Goal: Information Seeking & Learning: Find specific fact

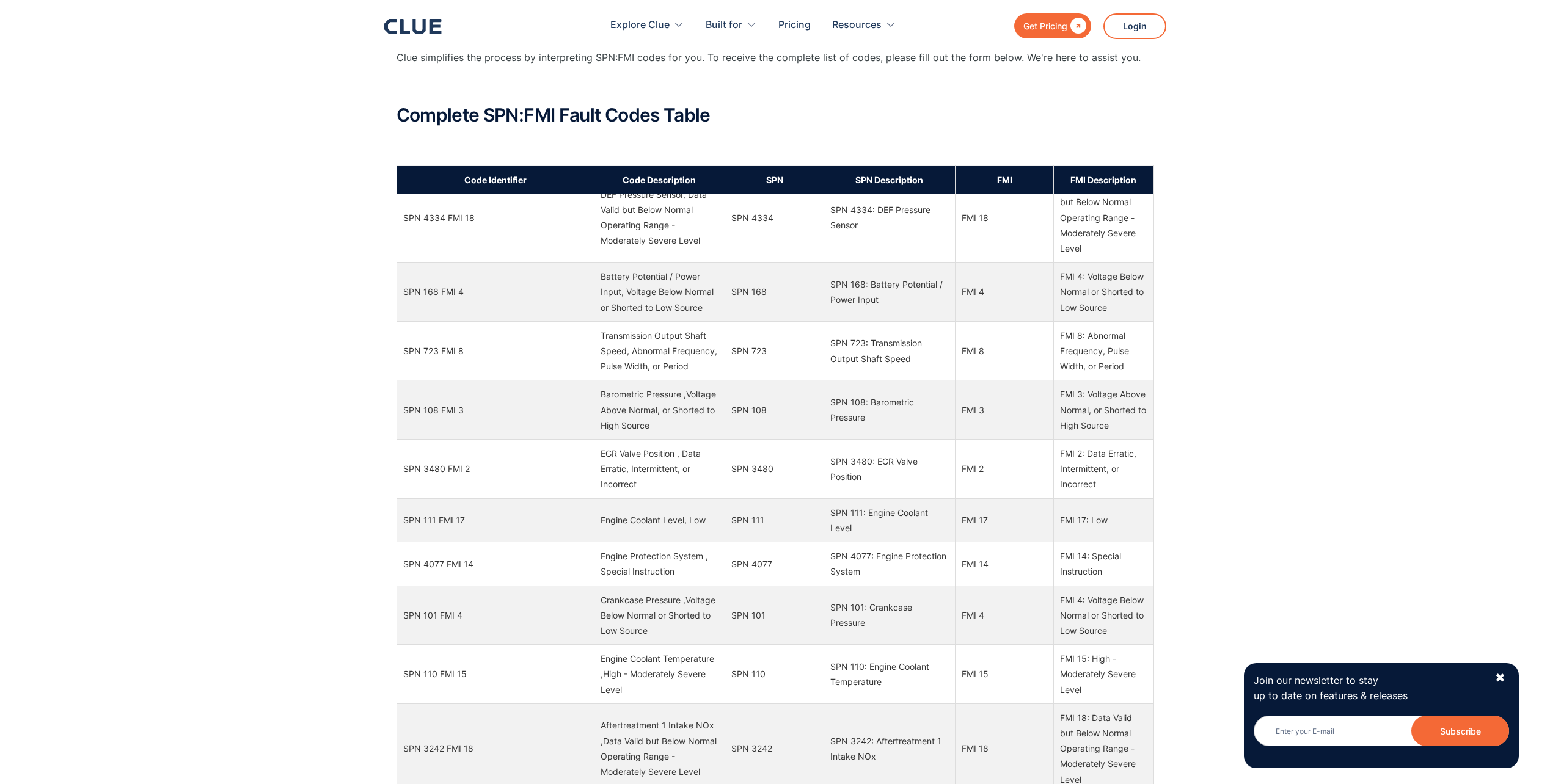
scroll to position [2625, 0]
drag, startPoint x: 420, startPoint y: 579, endPoint x: 598, endPoint y: 568, distance: 178.3
click at [598, 568] on tr "SPN 4077 FMI 14 Engine Protection System , Special Instruction SPN 4077 SPN 407…" at bounding box center [775, 562] width 757 height 43
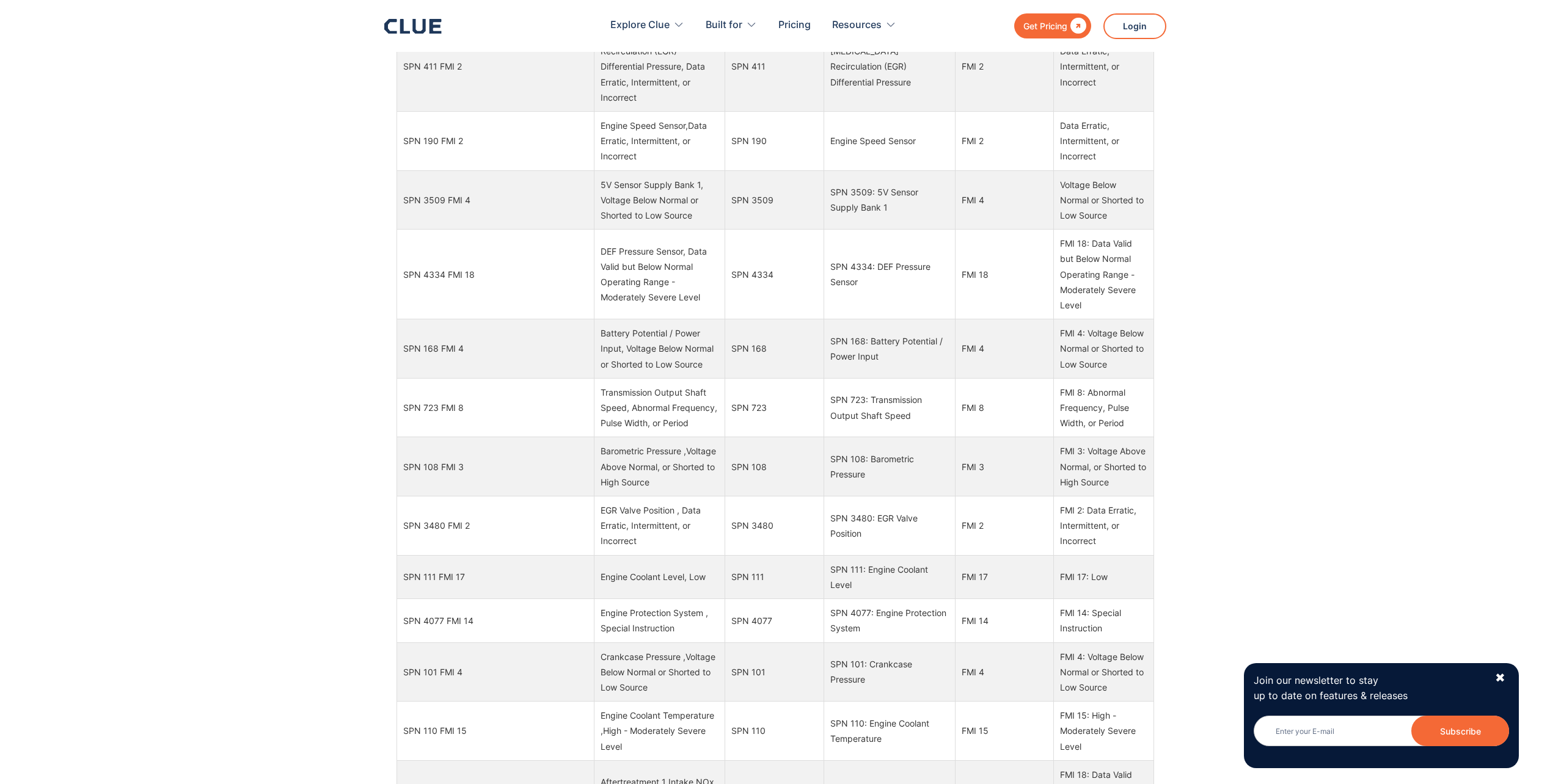
scroll to position [2320, 0]
